Goal: Information Seeking & Learning: Learn about a topic

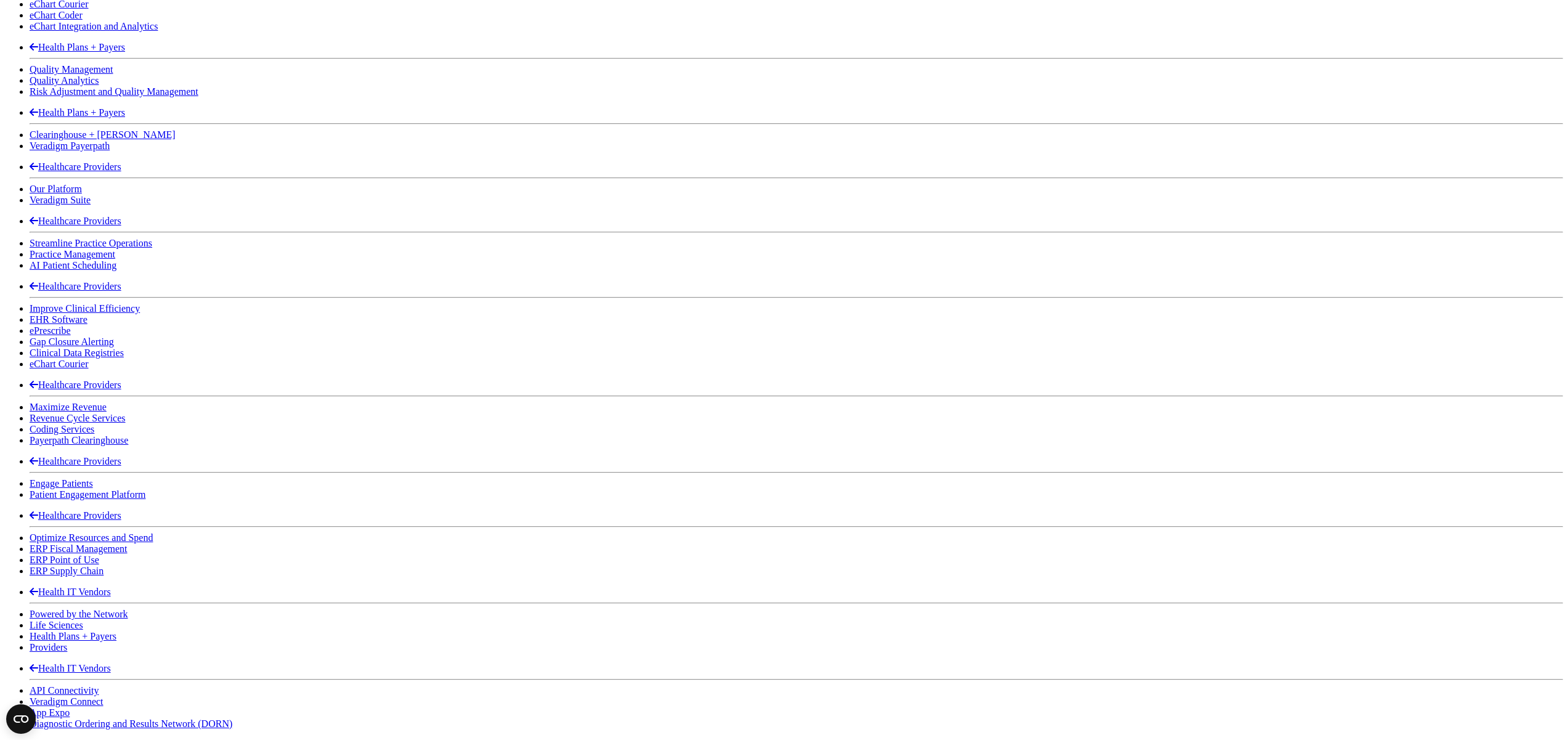
scroll to position [1461, 0]
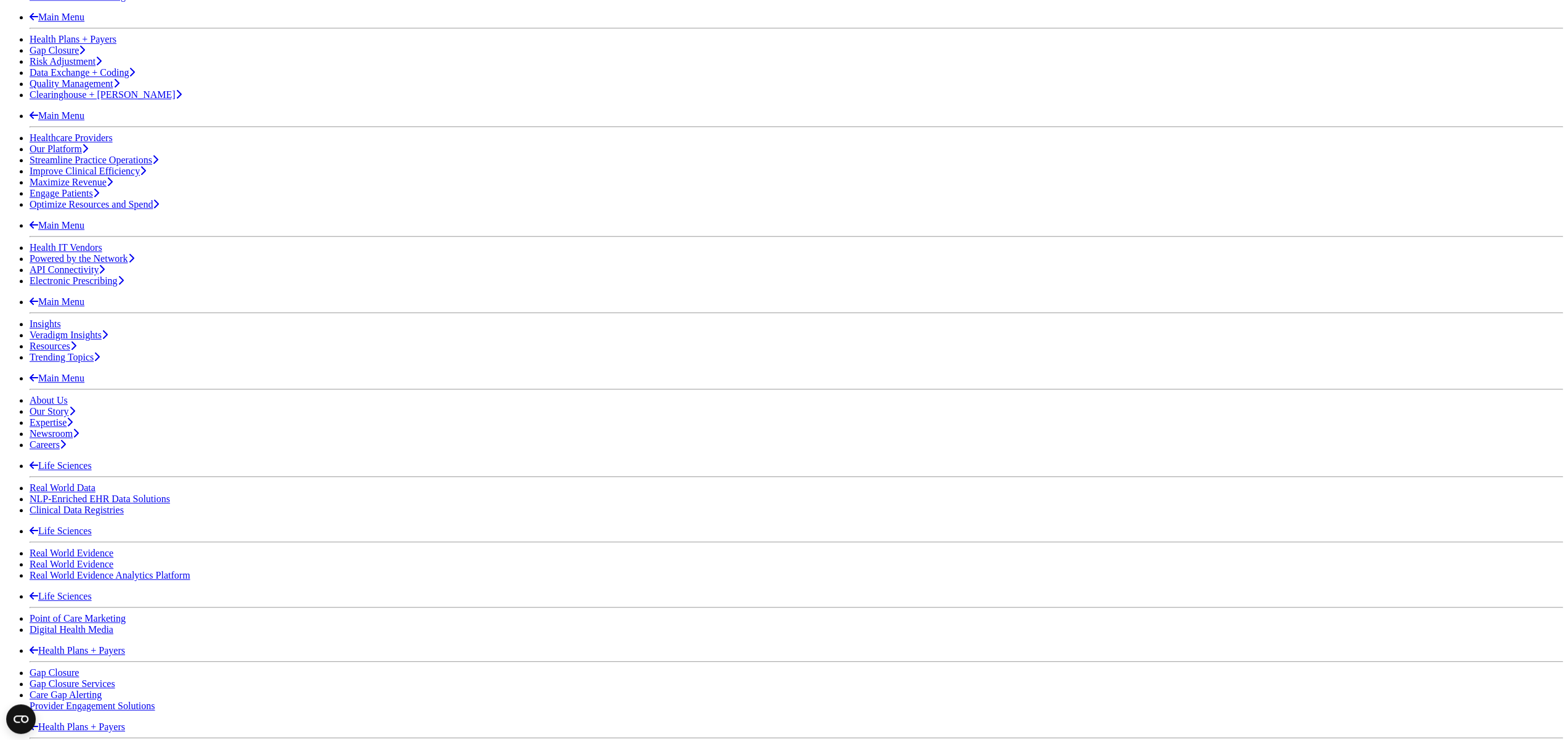
scroll to position [375, 0]
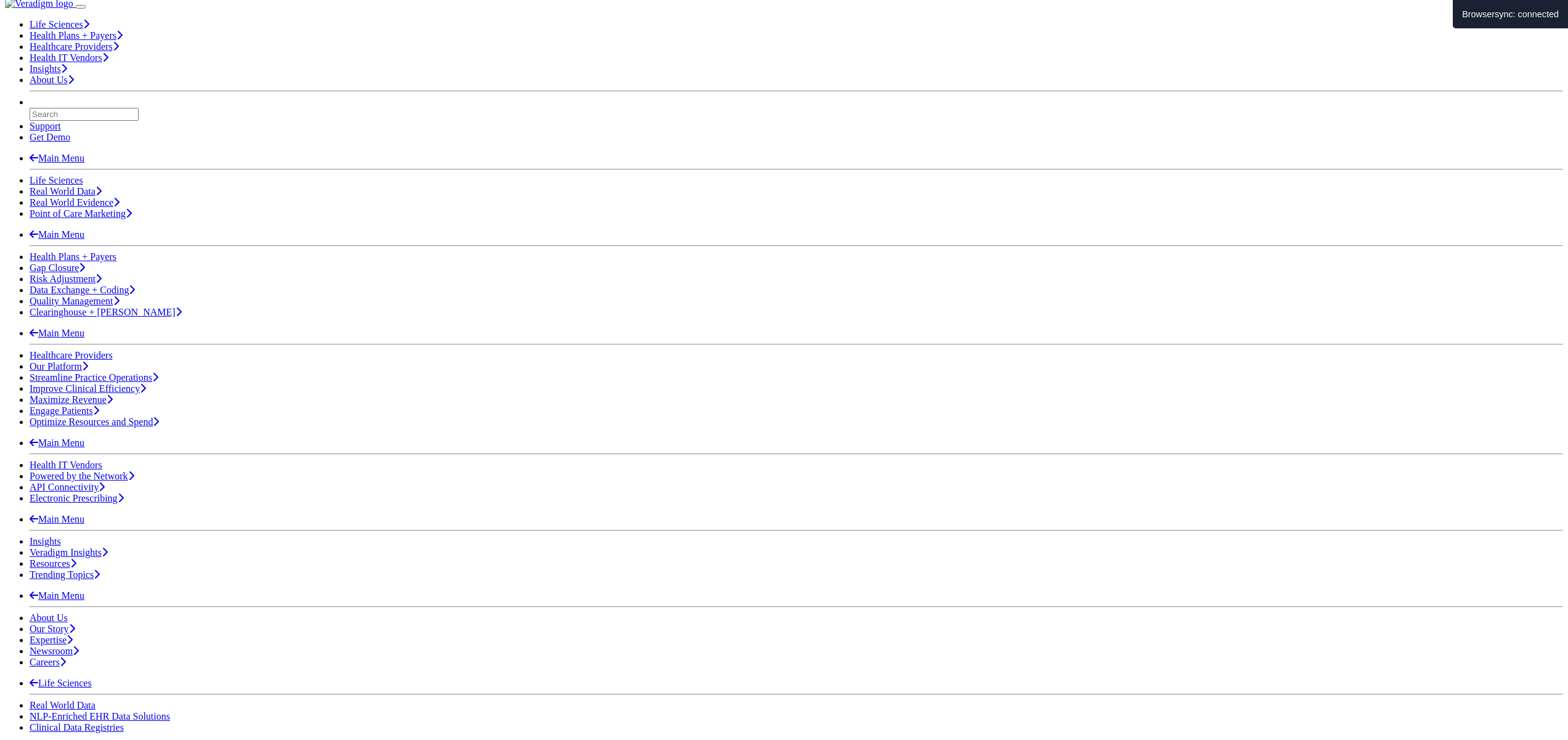
scroll to position [121, 0]
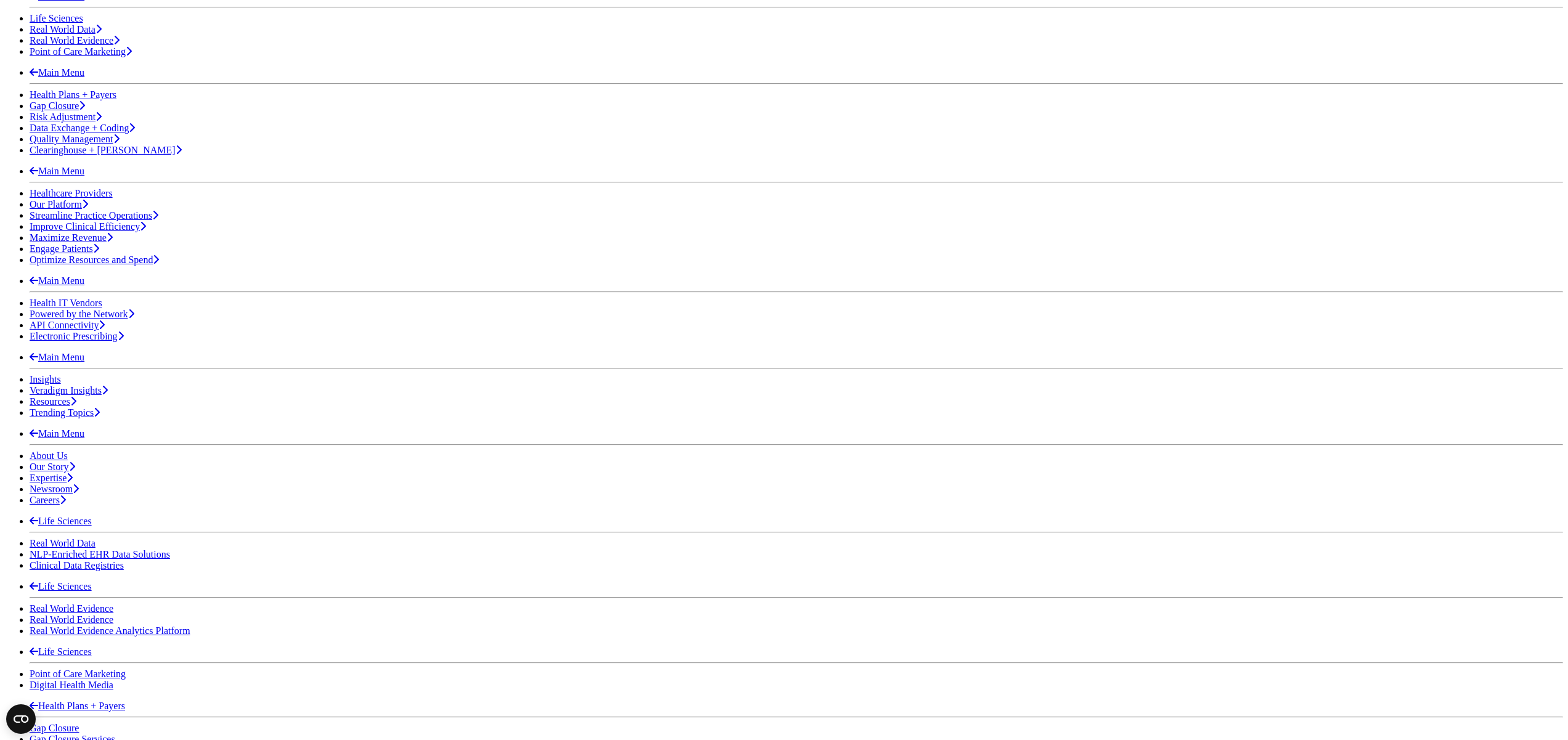
scroll to position [308, 0]
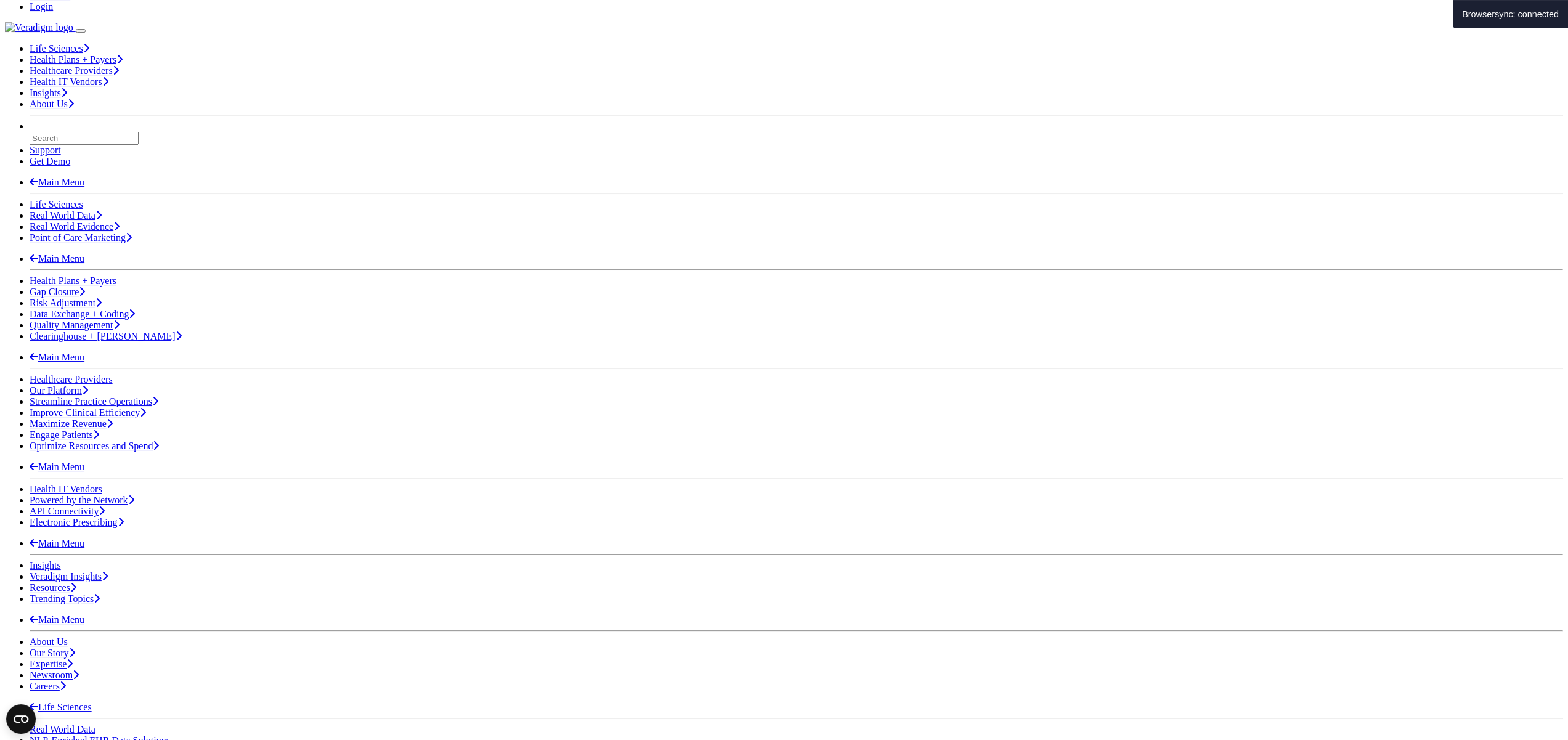
scroll to position [178, 0]
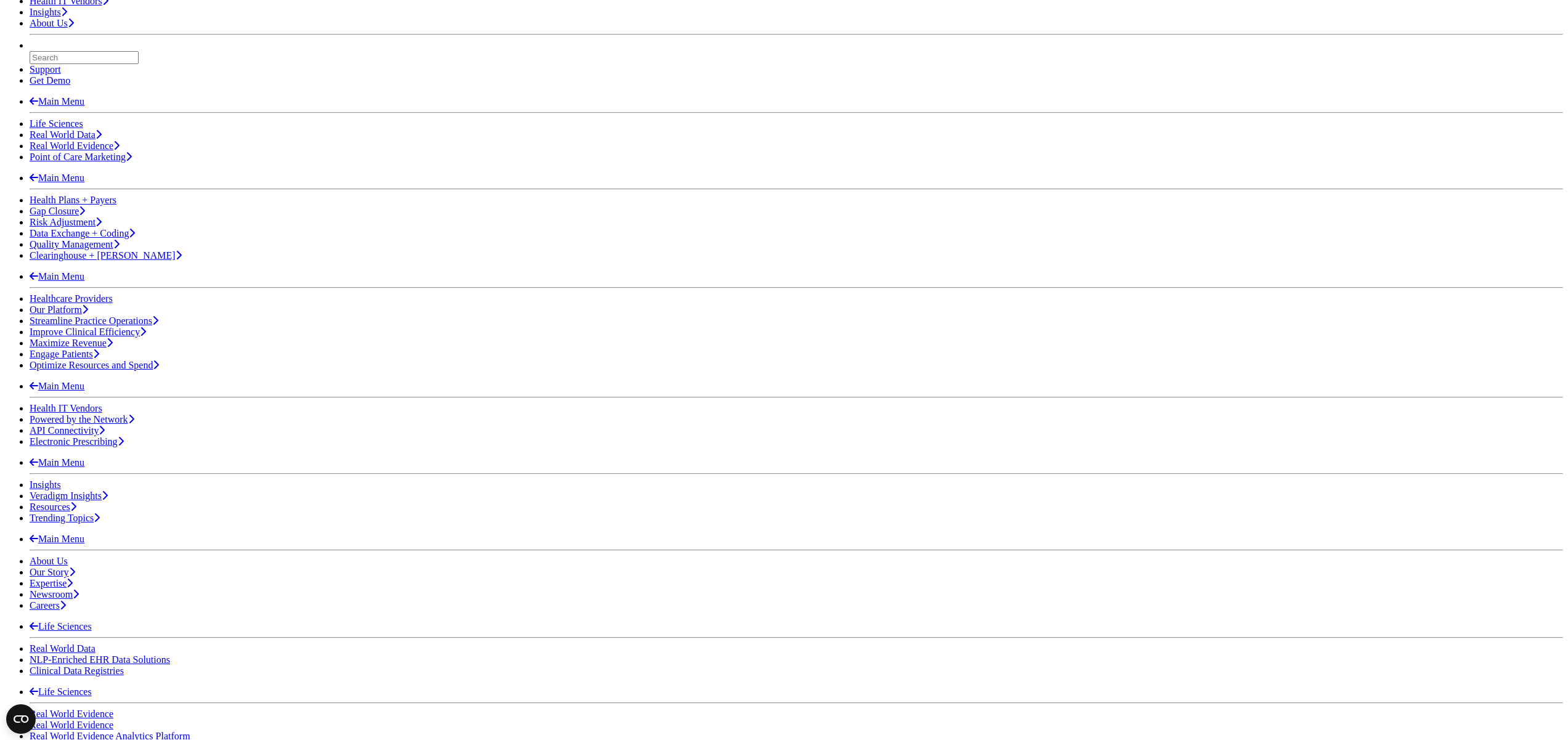
drag, startPoint x: 640, startPoint y: 304, endPoint x: 613, endPoint y: 336, distance: 41.9
drag, startPoint x: 622, startPoint y: 341, endPoint x: 620, endPoint y: 365, distance: 24.1
drag, startPoint x: 618, startPoint y: 370, endPoint x: 620, endPoint y: 387, distance: 17.1
drag, startPoint x: 621, startPoint y: 394, endPoint x: 621, endPoint y: 404, distance: 10.0
drag, startPoint x: 622, startPoint y: 423, endPoint x: 624, endPoint y: 430, distance: 7.3
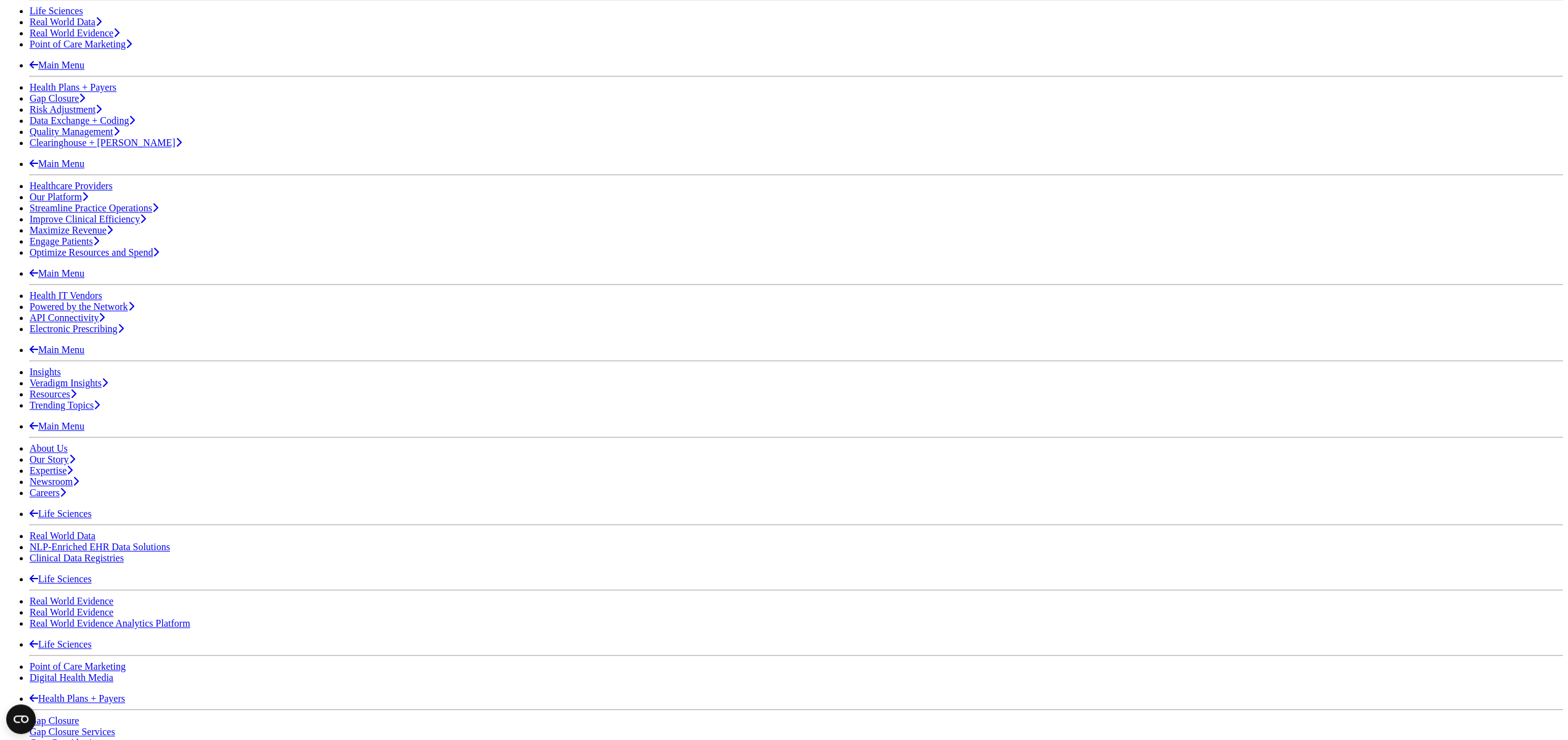
scroll to position [355, 0]
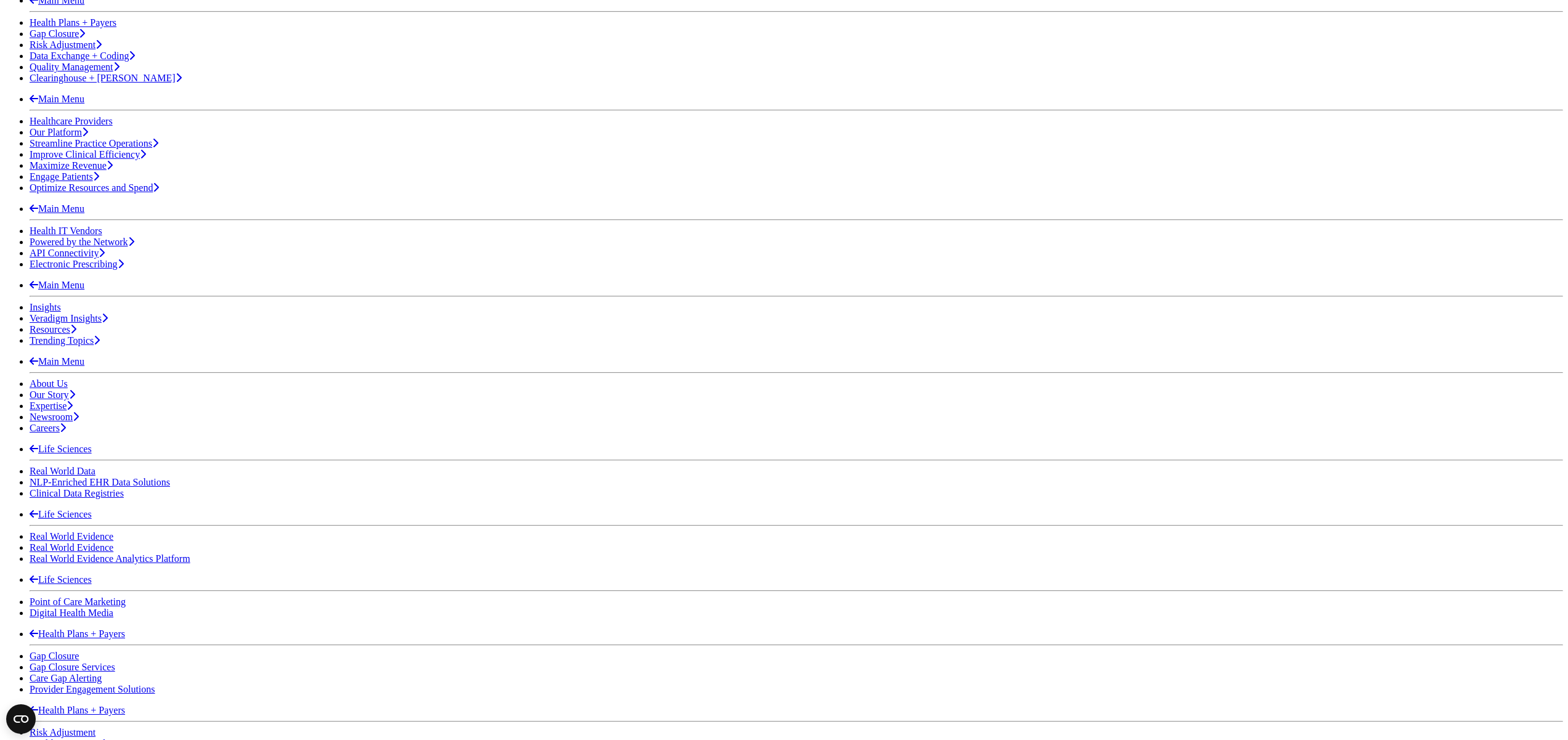
drag, startPoint x: 625, startPoint y: 355, endPoint x: 625, endPoint y: 368, distance: 13.0
drag, startPoint x: 600, startPoint y: 517, endPoint x: 603, endPoint y: 529, distance: 12.4
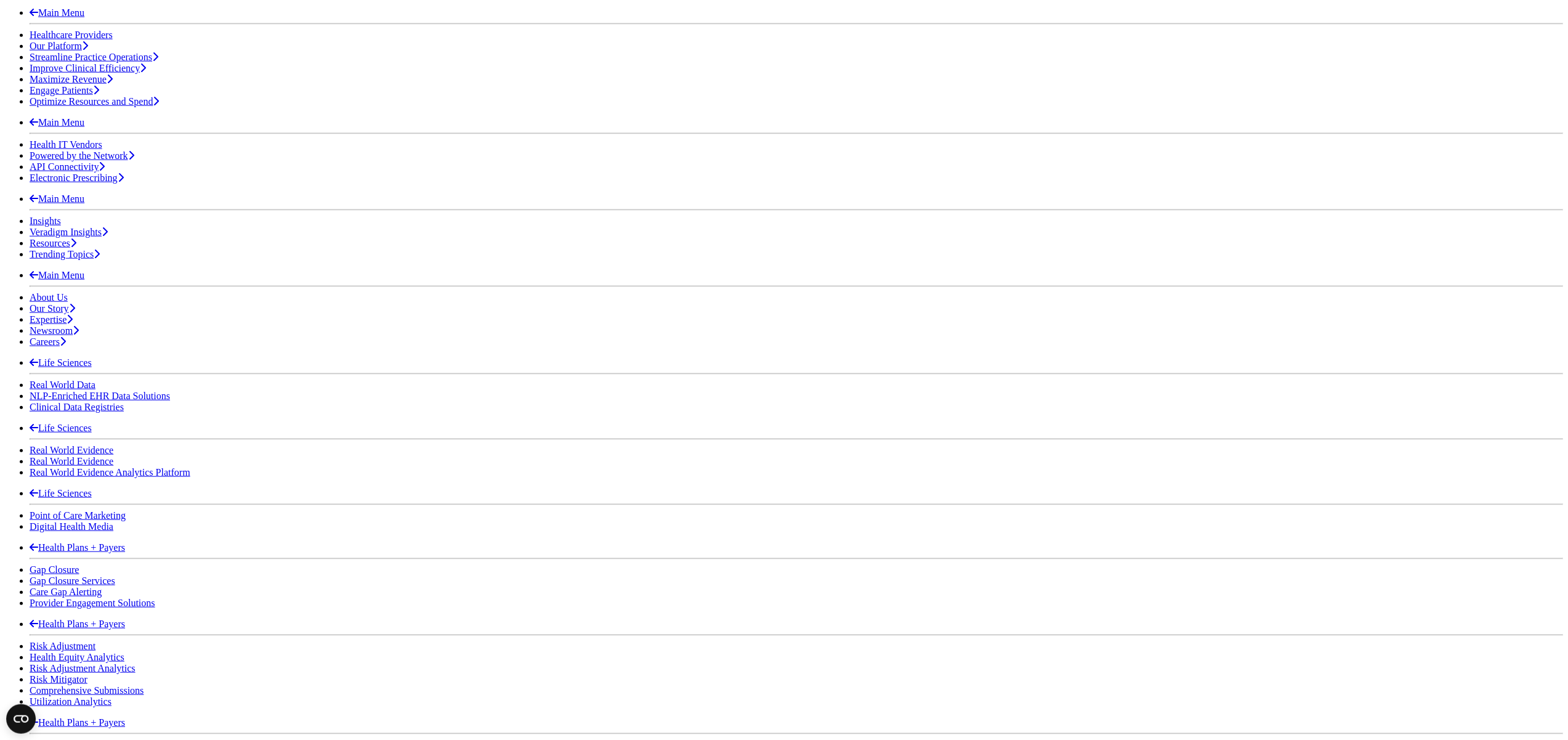
scroll to position [444, 0]
drag, startPoint x: 614, startPoint y: 515, endPoint x: 617, endPoint y: 538, distance: 23.2
drag, startPoint x: 805, startPoint y: 587, endPoint x: 698, endPoint y: 586, distance: 107.0
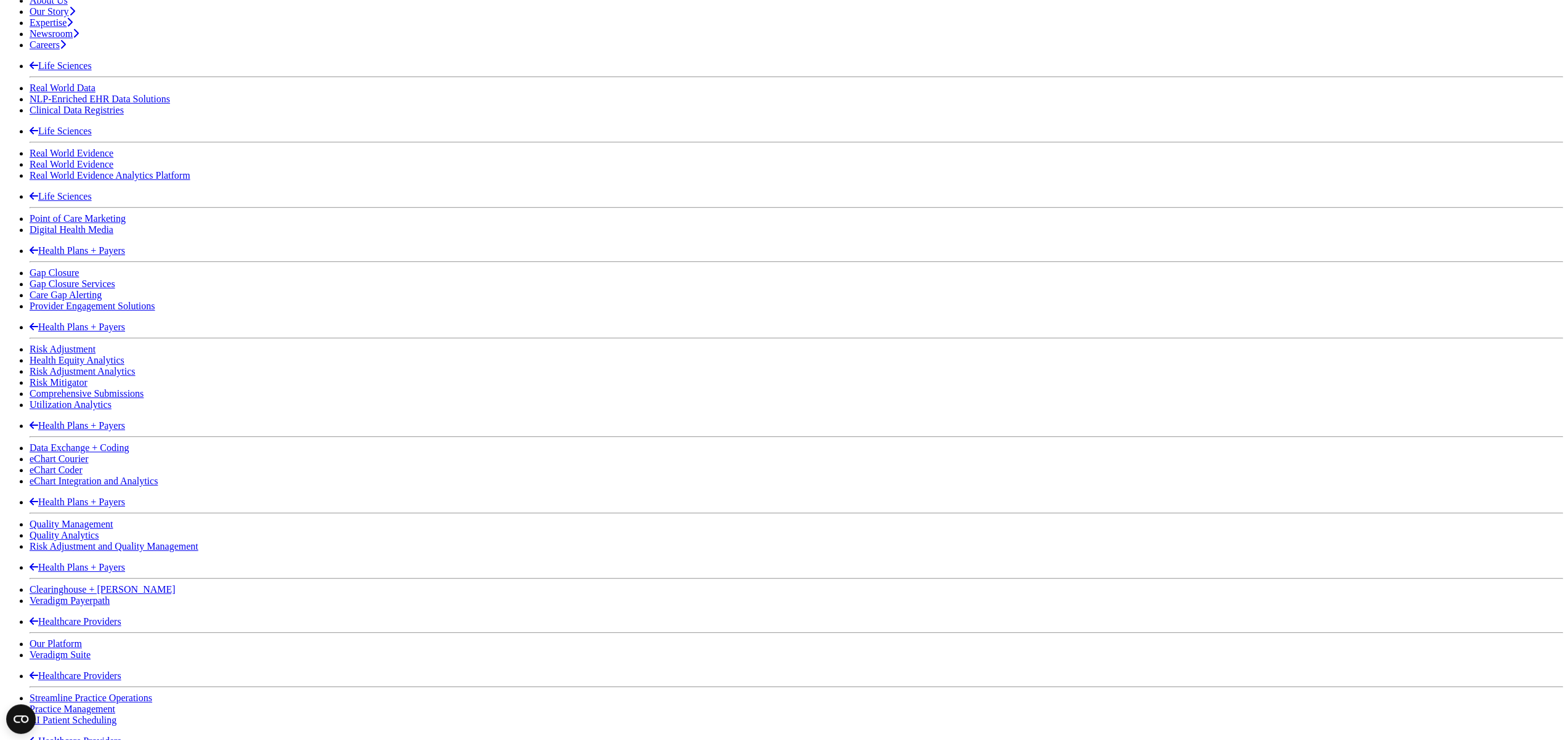
scroll to position [756, 0]
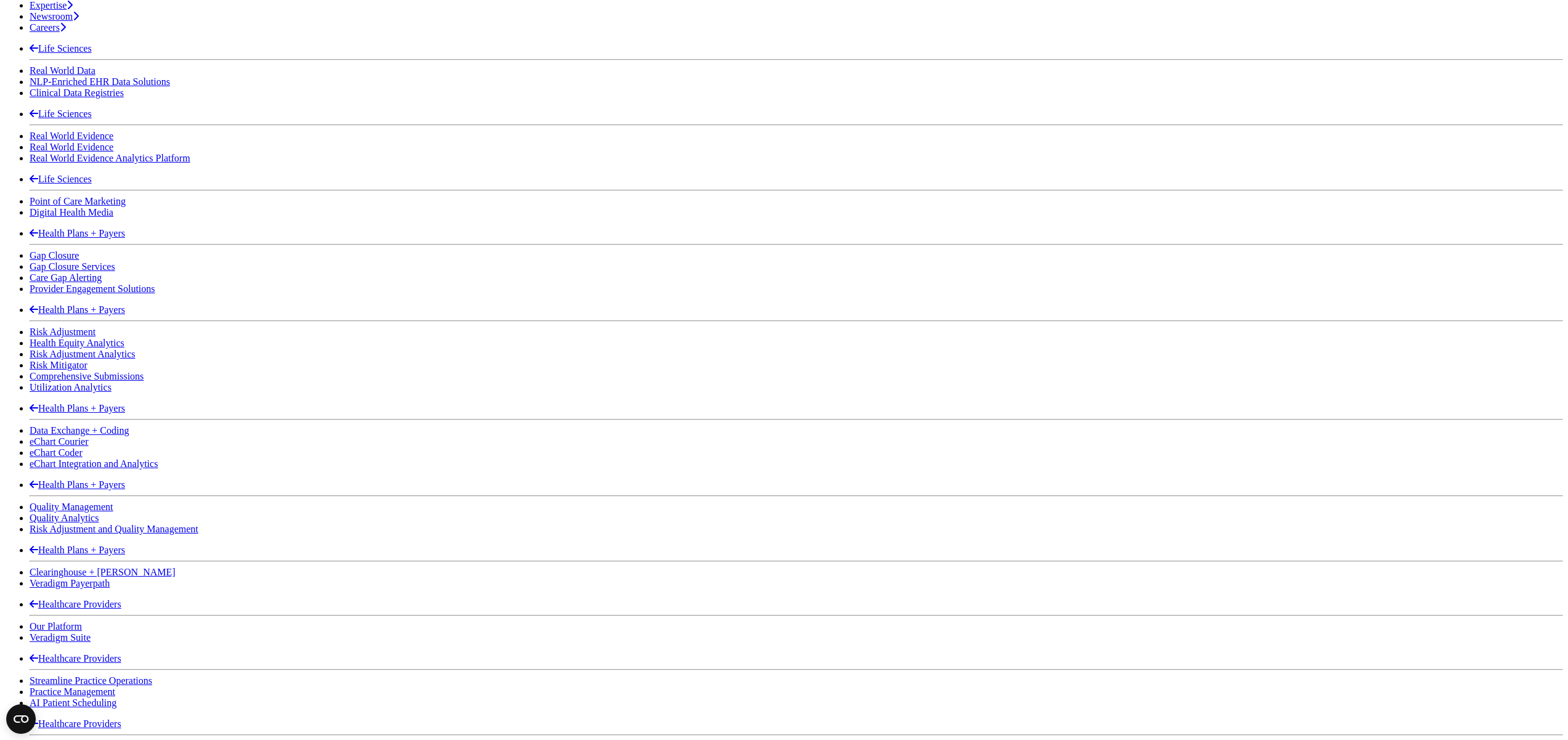
drag, startPoint x: 622, startPoint y: 570, endPoint x: 618, endPoint y: 586, distance: 16.5
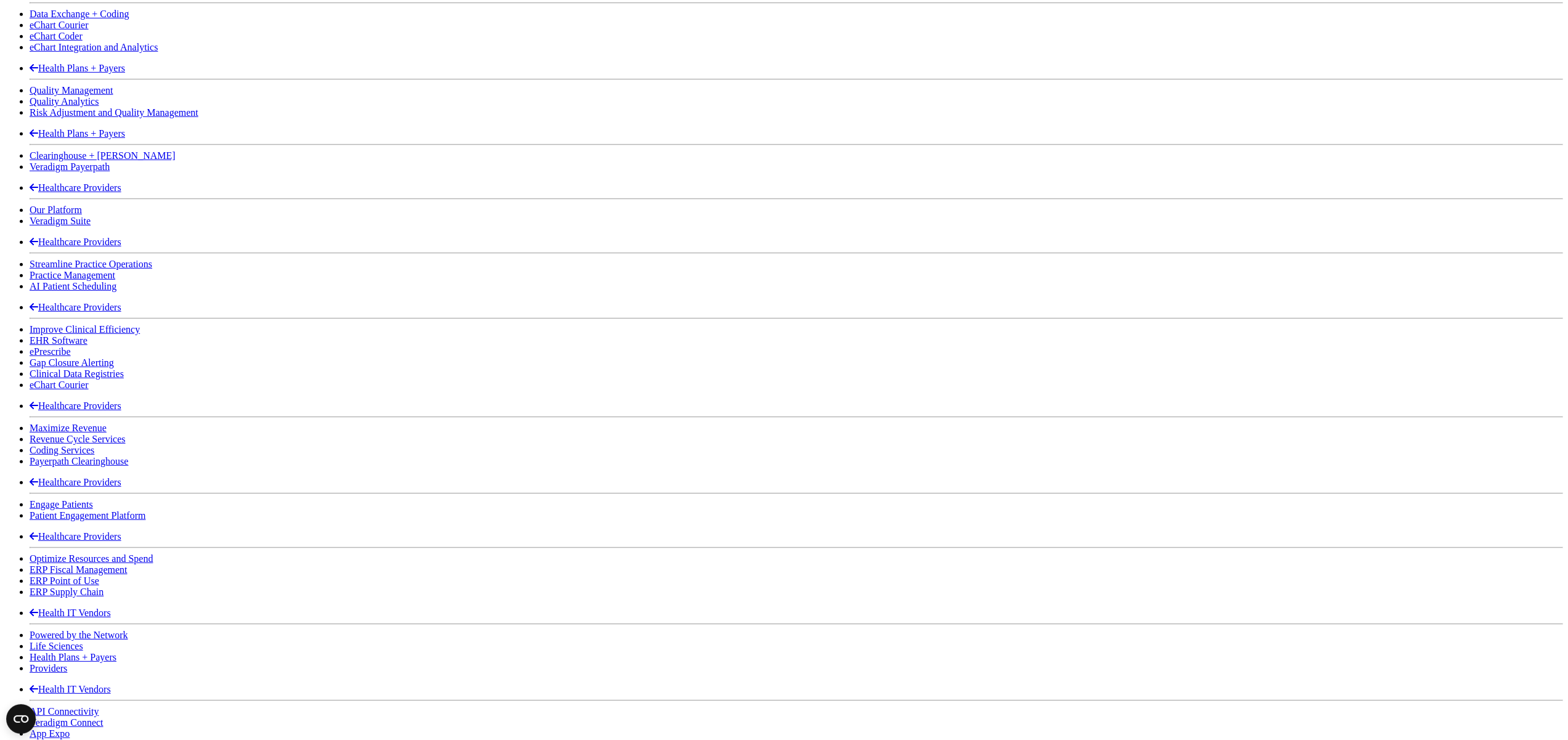
scroll to position [1219, 0]
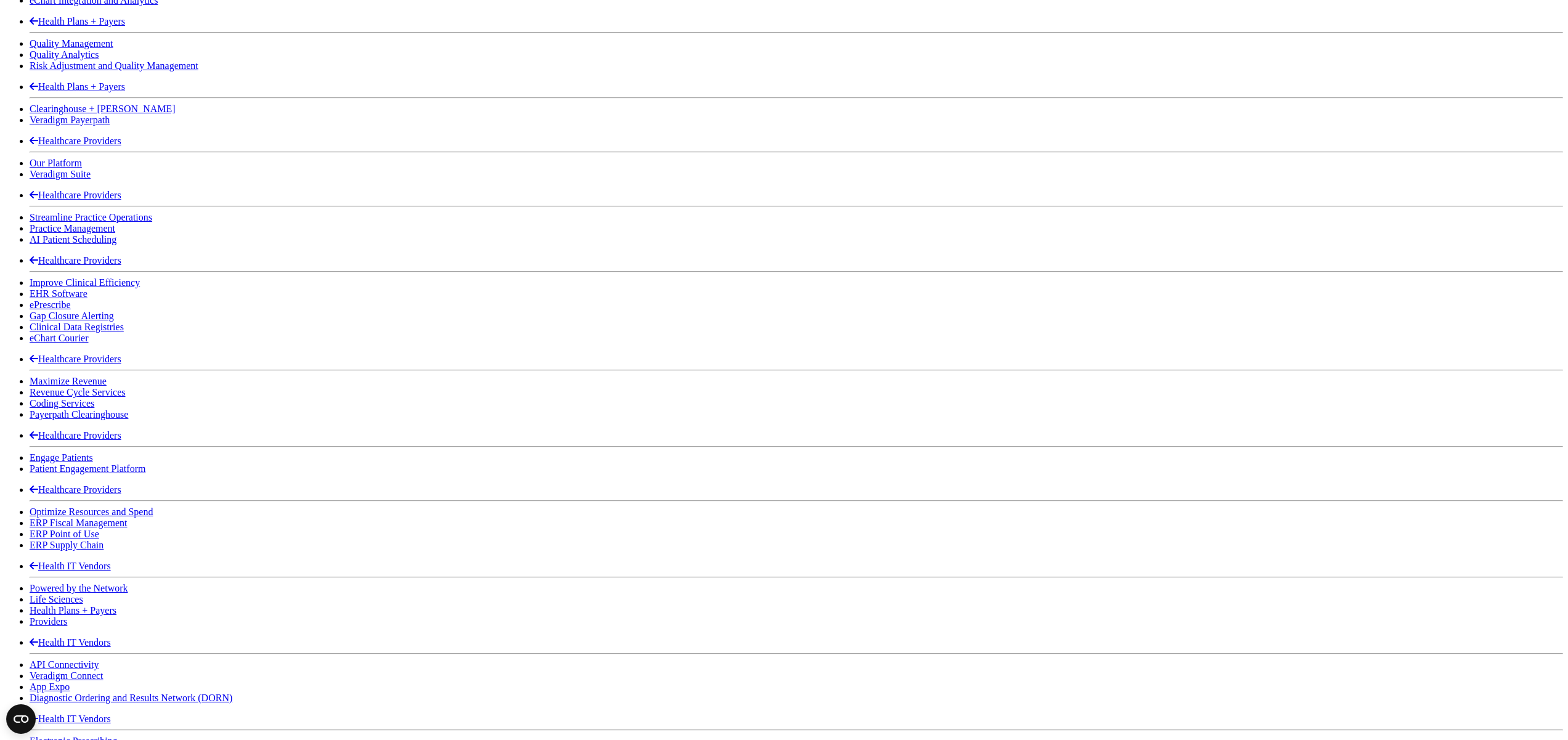
drag, startPoint x: 604, startPoint y: 278, endPoint x: 606, endPoint y: 301, distance: 23.1
drag, startPoint x: 610, startPoint y: 400, endPoint x: 611, endPoint y: 408, distance: 8.1
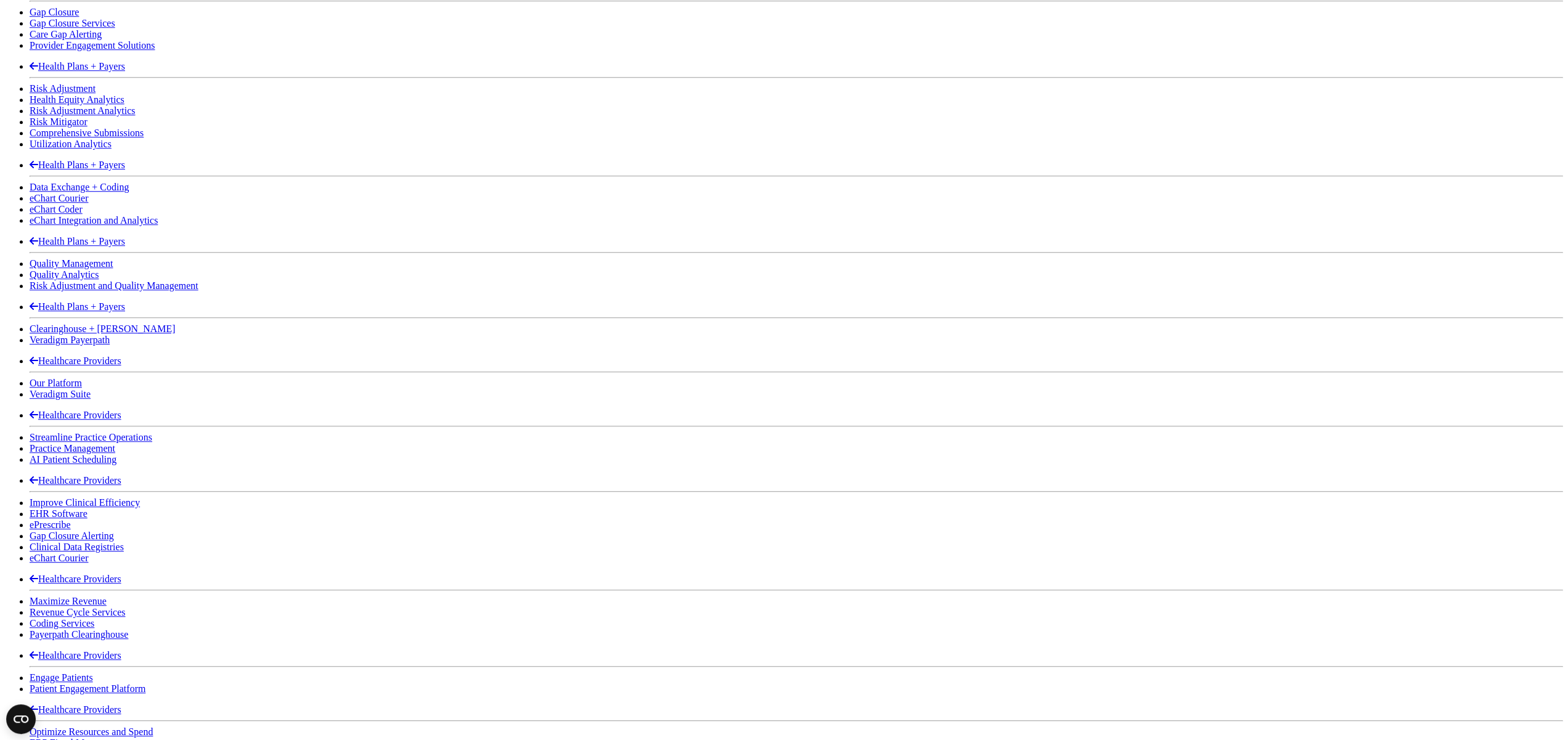
scroll to position [907, 0]
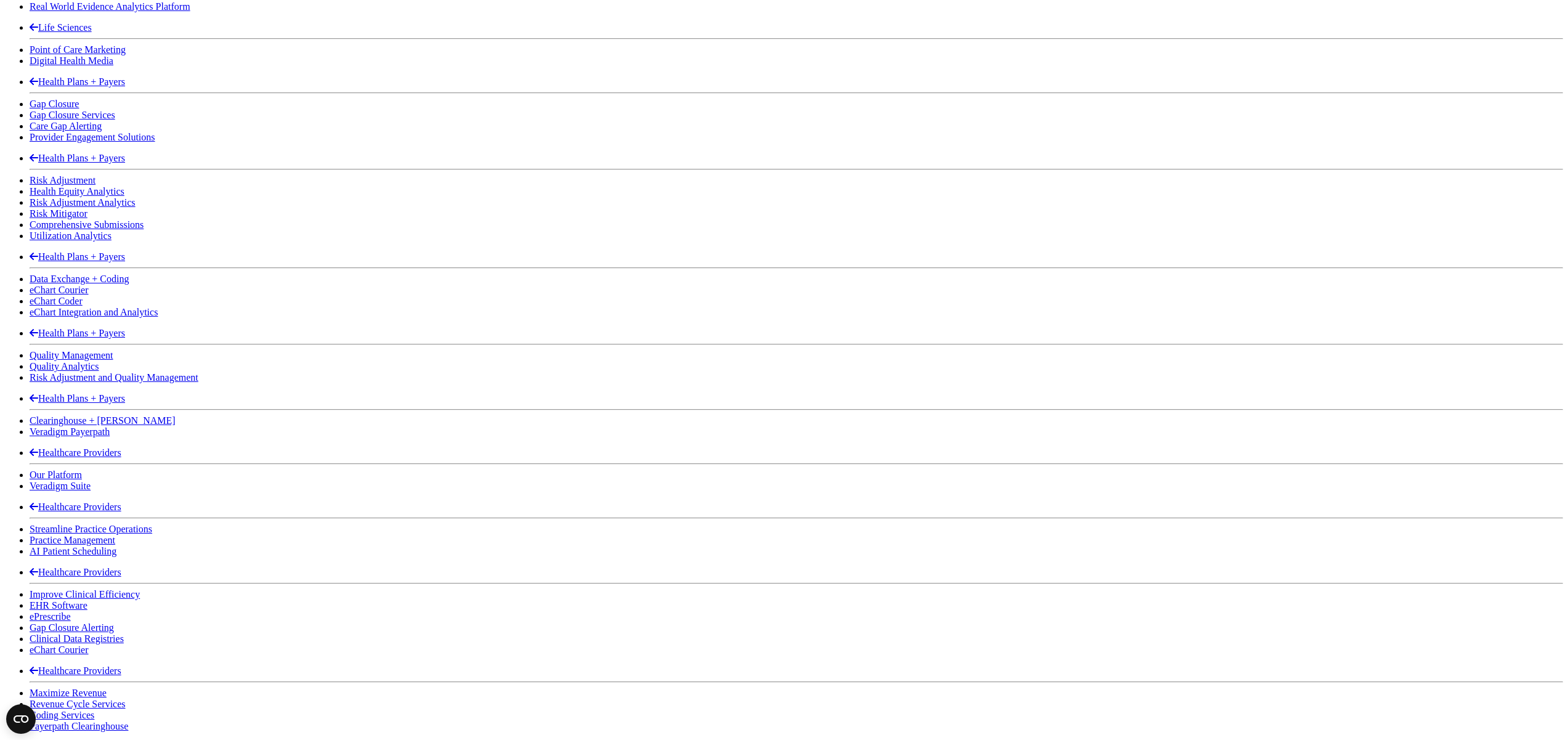
drag, startPoint x: 669, startPoint y: 201, endPoint x: 664, endPoint y: 223, distance: 22.6
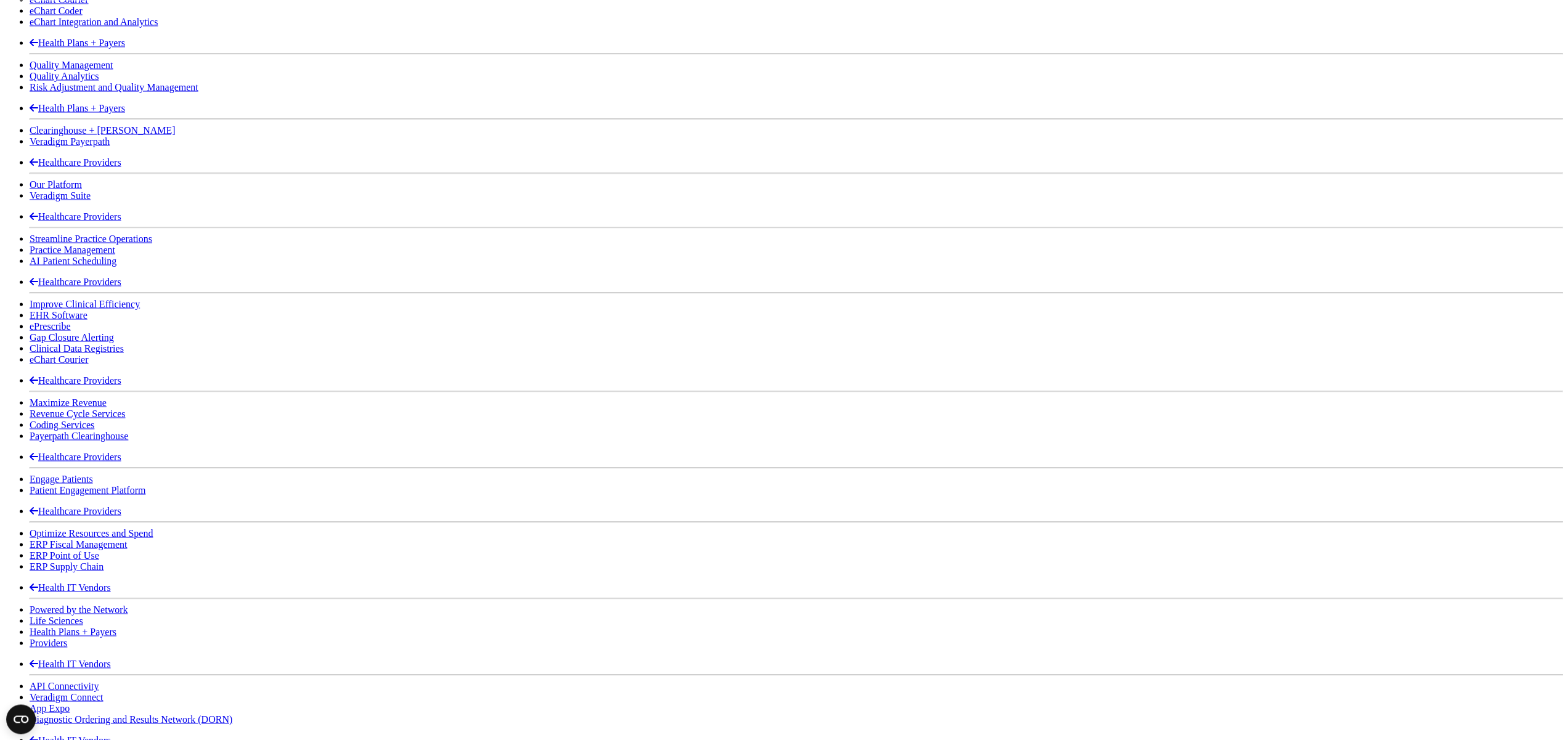
scroll to position [1342, 0]
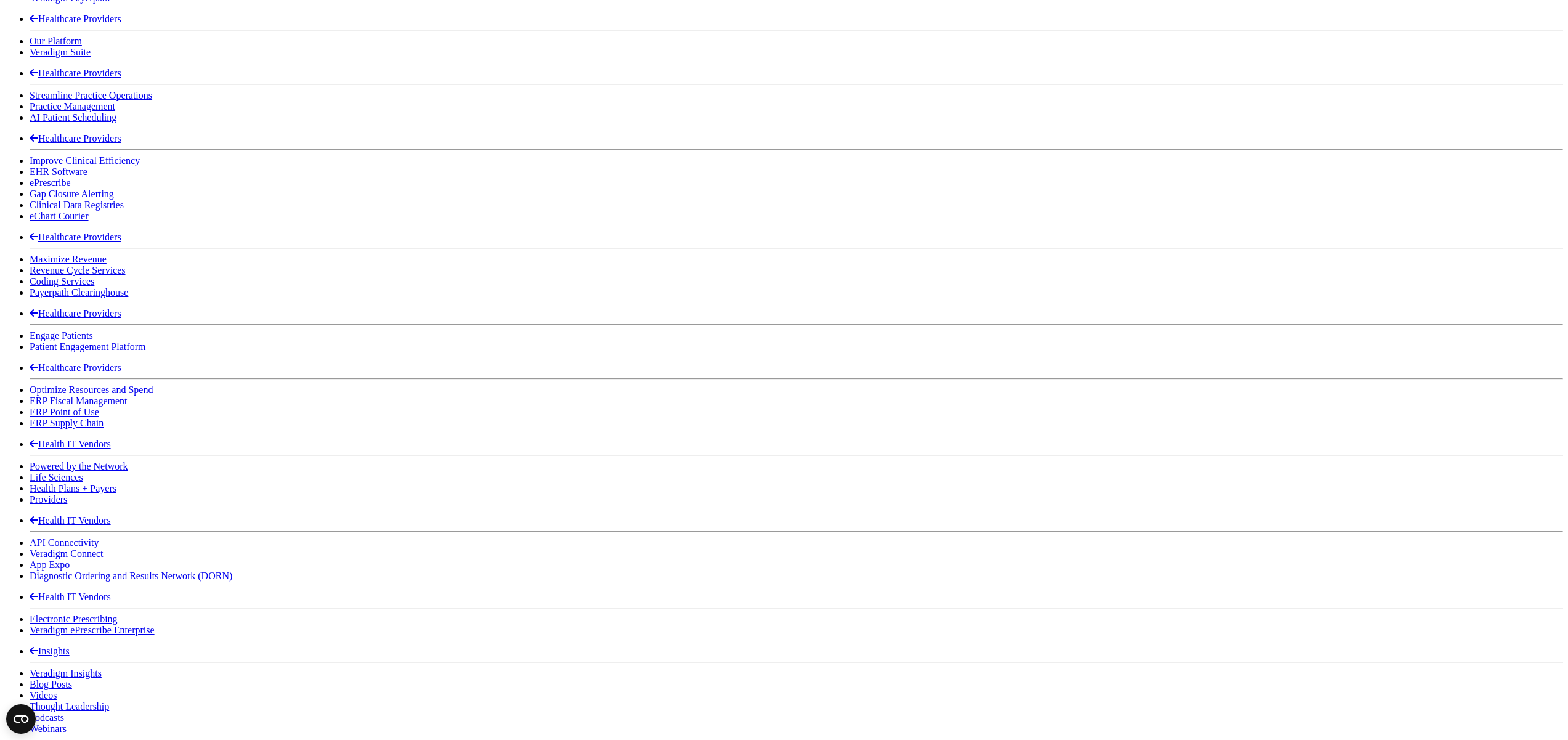
drag, startPoint x: 601, startPoint y: 158, endPoint x: 601, endPoint y: 166, distance: 8.0
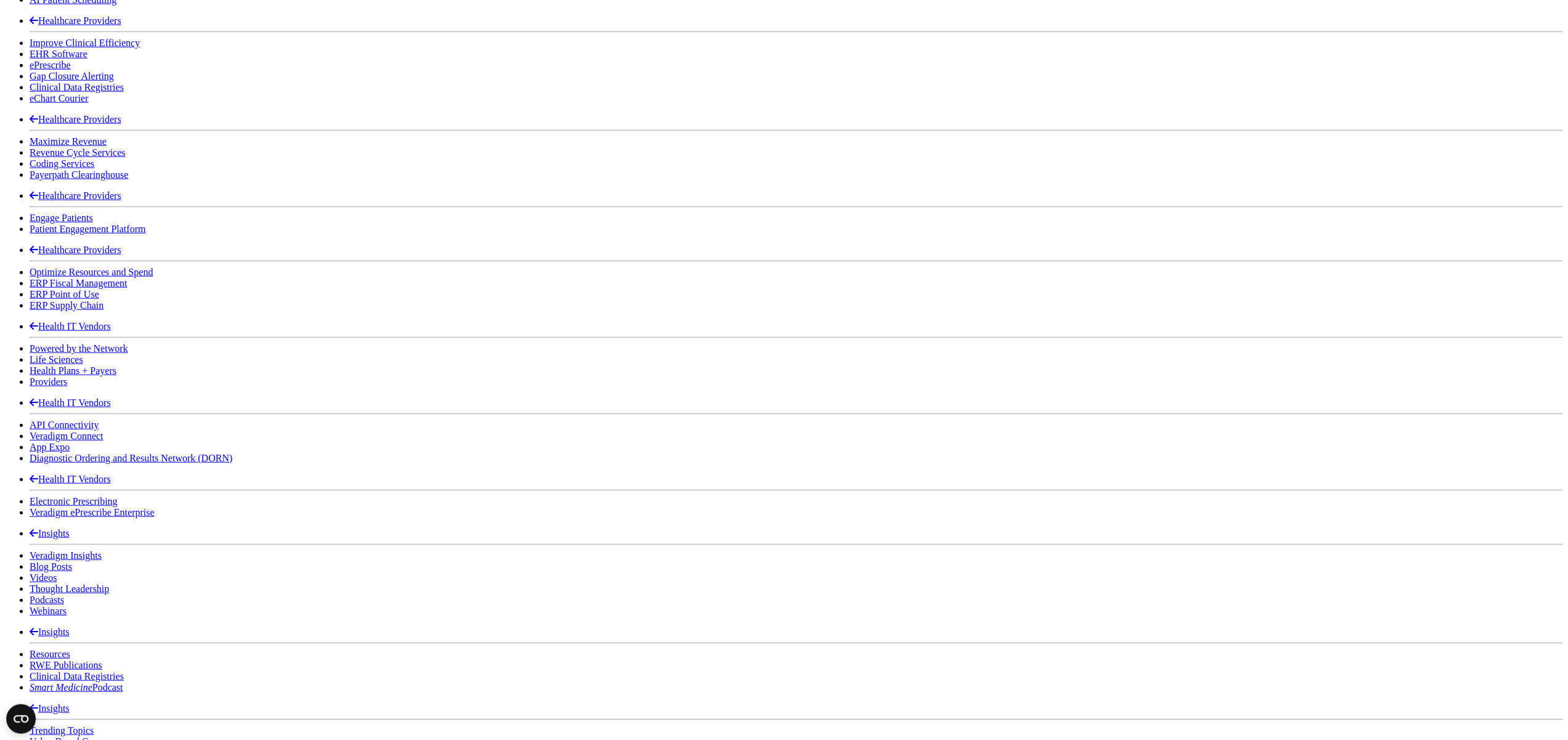
scroll to position [1460, 0]
drag, startPoint x: 620, startPoint y: 520, endPoint x: 624, endPoint y: 534, distance: 14.6
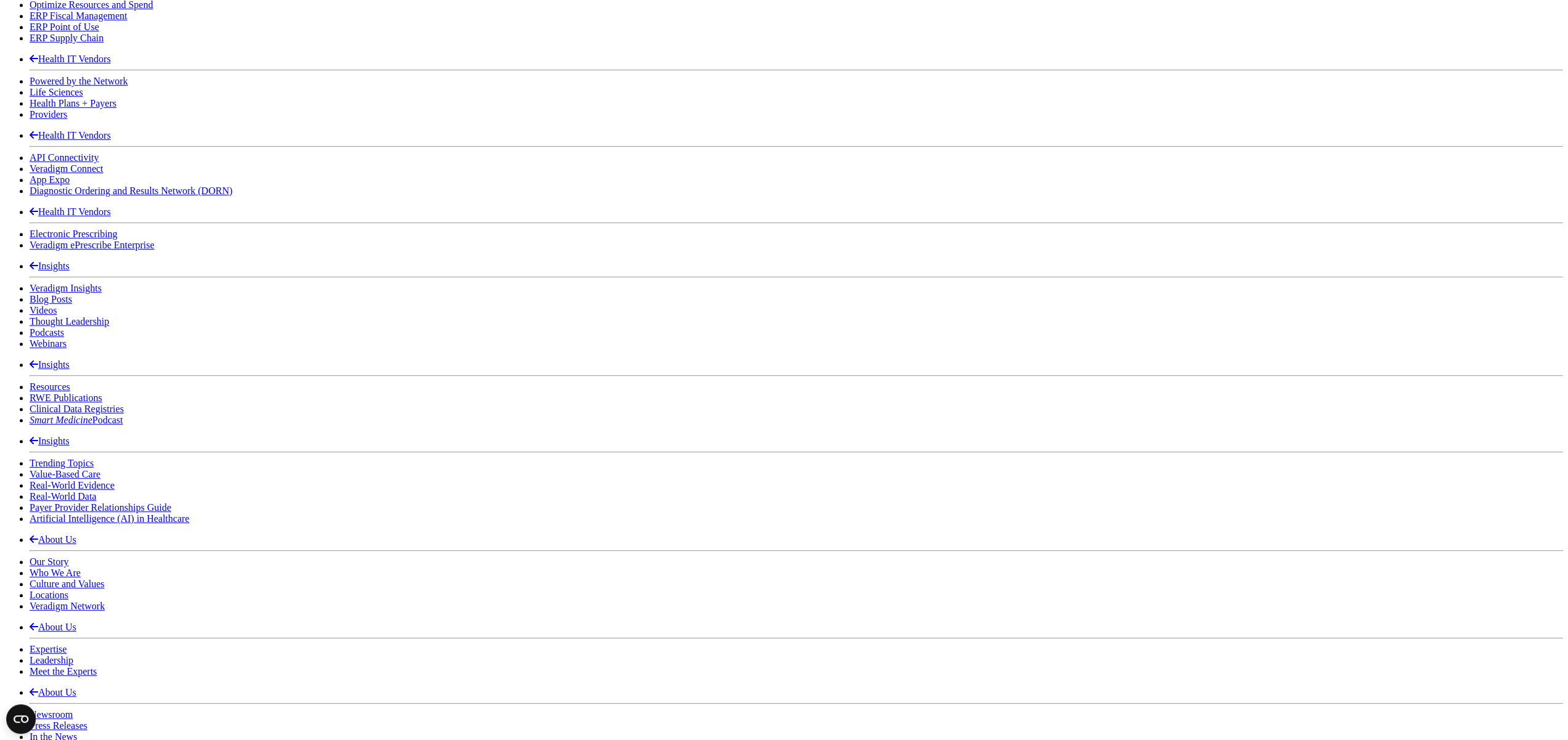
scroll to position [1775, 0]
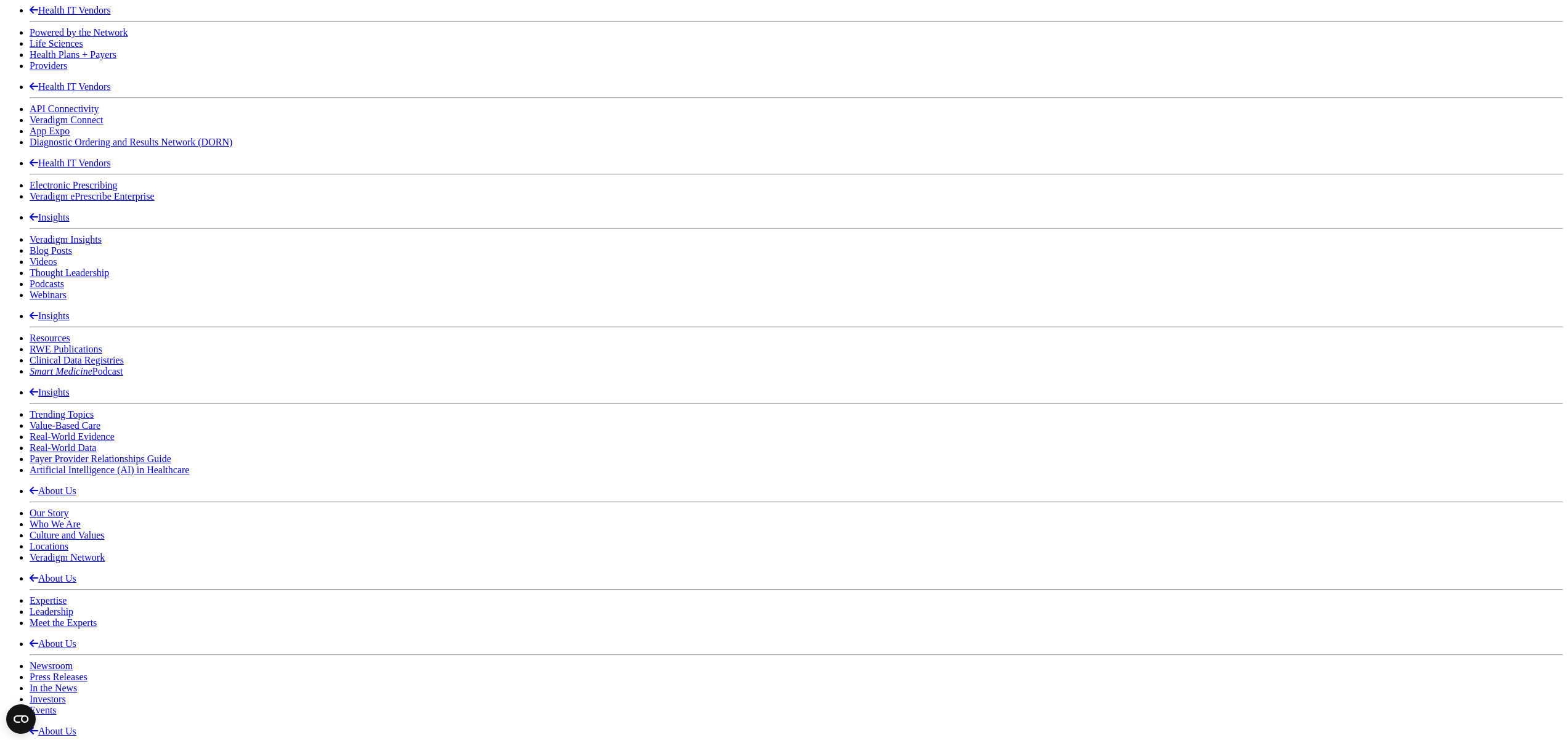
drag, startPoint x: 624, startPoint y: 397, endPoint x: 625, endPoint y: 411, distance: 14.0
drag, startPoint x: 625, startPoint y: 419, endPoint x: 623, endPoint y: 426, distance: 7.3
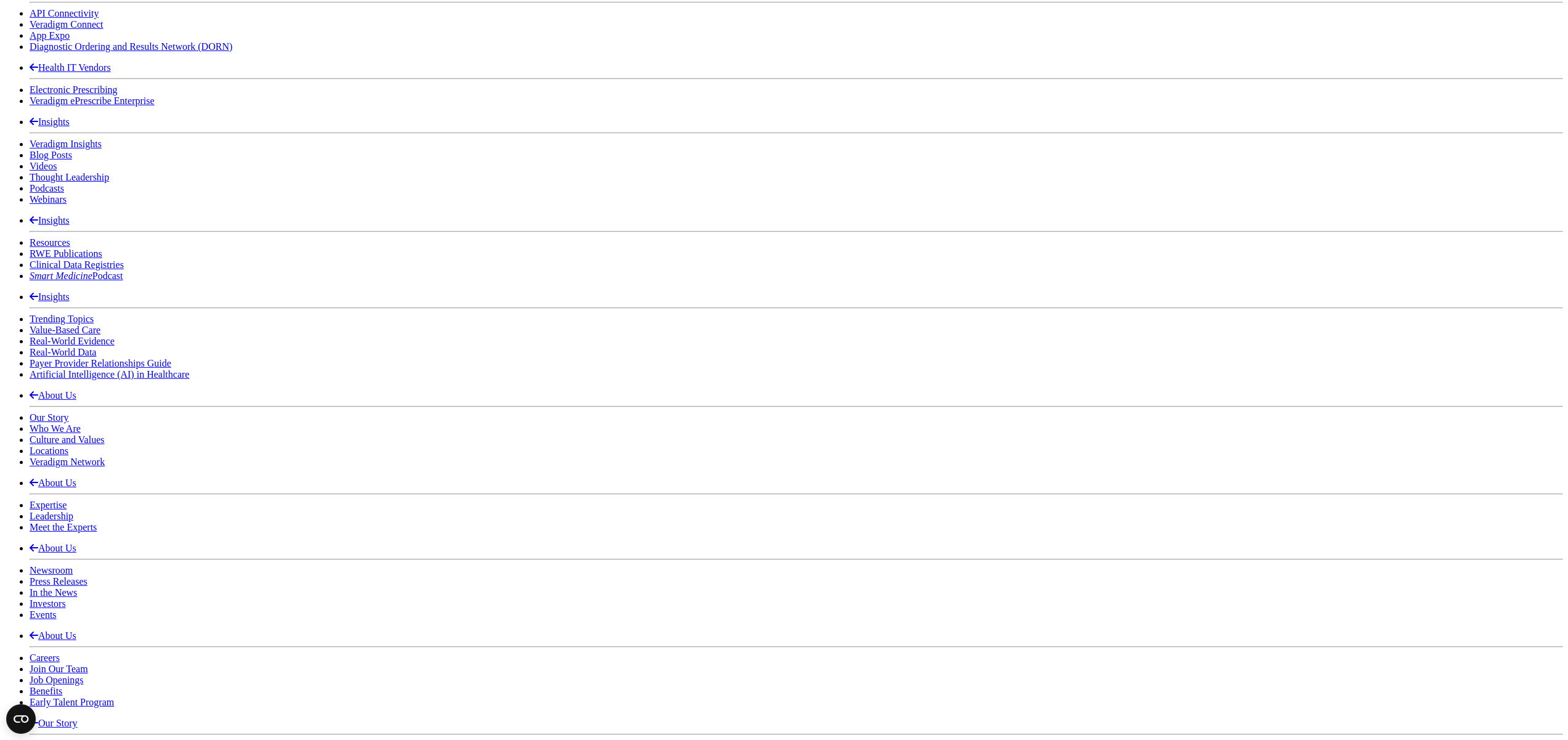
scroll to position [2032, 0]
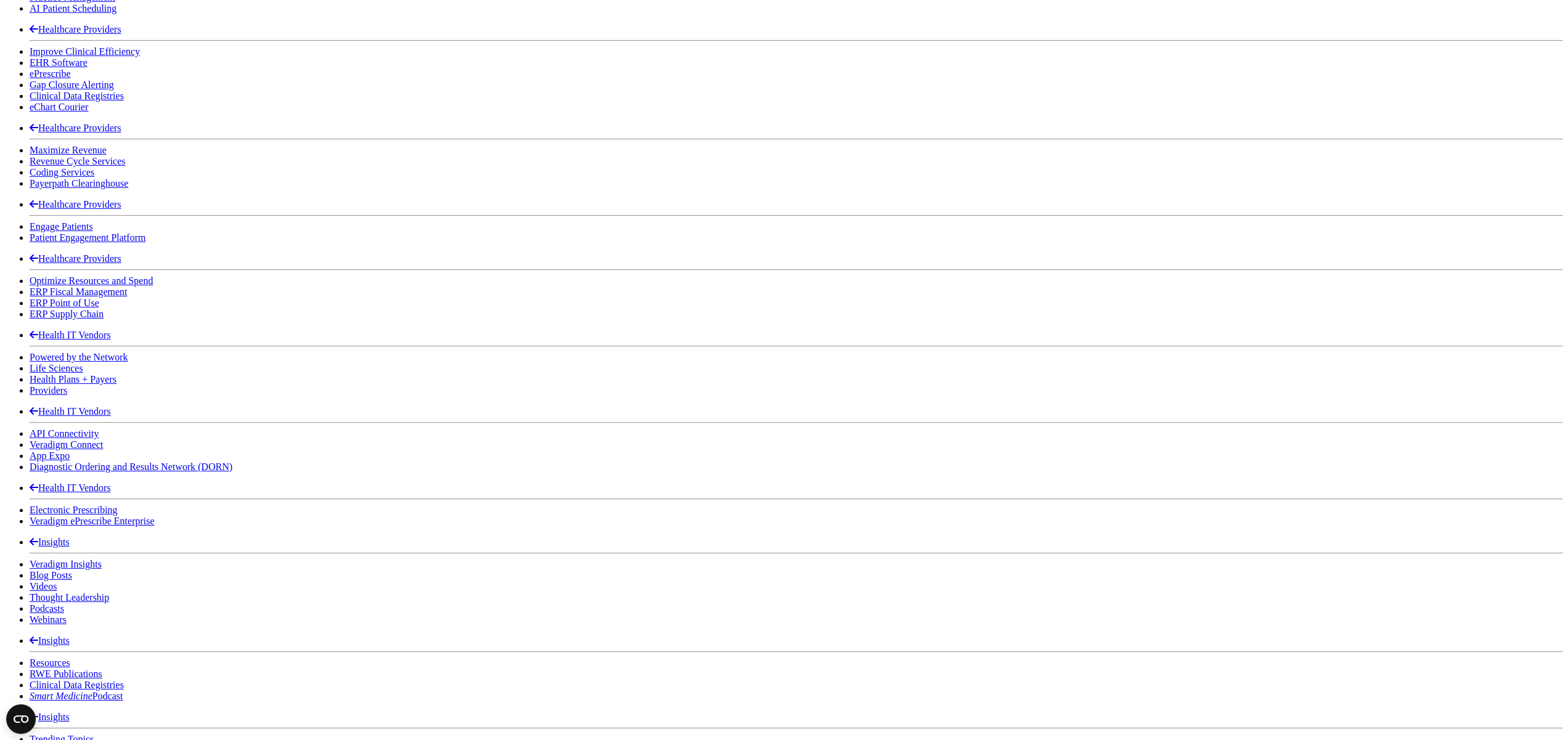
scroll to position [1450, 0]
